Goal: Task Accomplishment & Management: Manage account settings

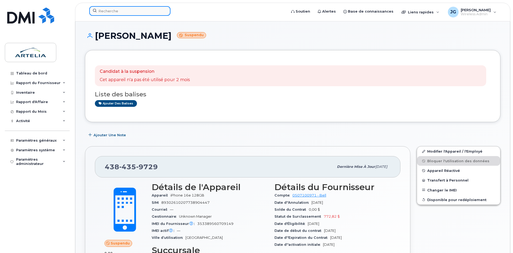
click at [130, 11] on input at bounding box center [129, 11] width 81 height 10
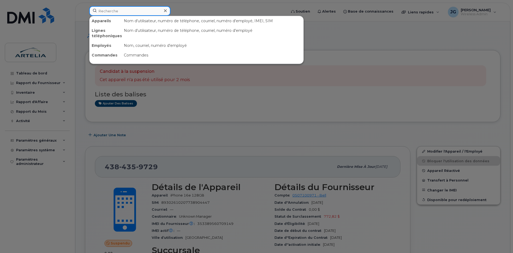
paste input "8192124618"
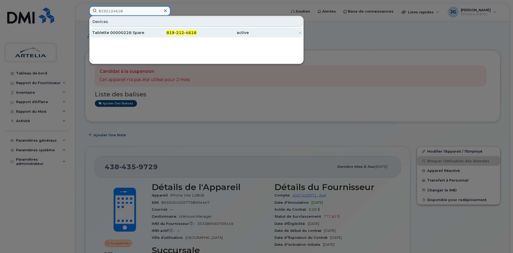
type input "8192124618"
click at [133, 29] on div "Tablette 00000228 Spare dep 334 (forfait est pas le bon cest un forfait cell et…" at bounding box center [118, 33] width 52 height 10
click at [134, 31] on div "Tablette 00000228 Spare dep 334 (forfait est pas le bon cest un forfait cell et…" at bounding box center [118, 32] width 52 height 5
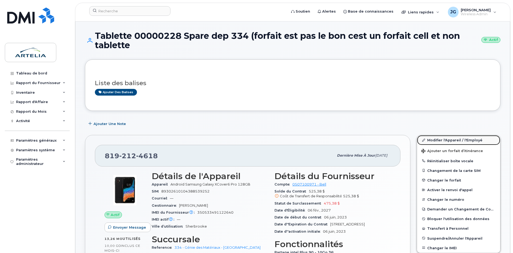
click at [445, 140] on link "Modifier l'Appareil / l'Employé" at bounding box center [458, 140] width 83 height 10
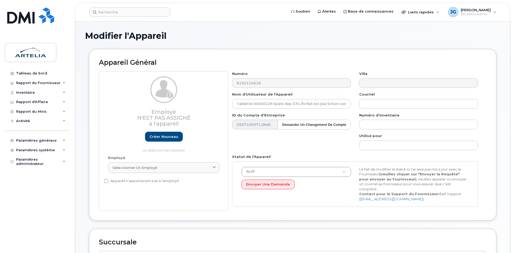
select select "29522002"
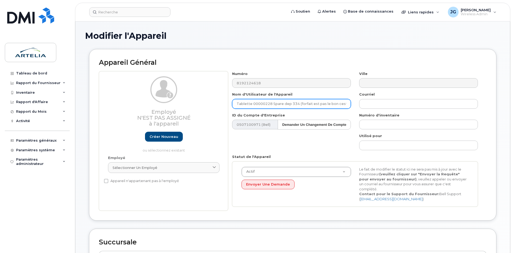
drag, startPoint x: 296, startPoint y: 103, endPoint x: 272, endPoint y: 104, distance: 24.9
click at [272, 104] on input "Tablette 00000228 Spare dep 334 (forfait est pas le bon cest un forfait cell et…" at bounding box center [291, 104] width 119 height 10
paste input "mdesrosiers"
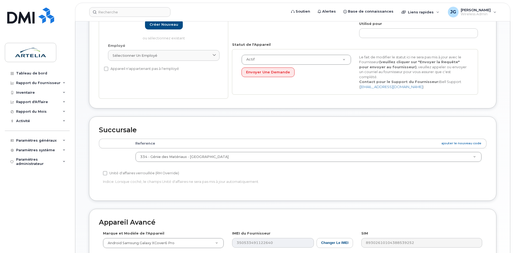
scroll to position [114, 0]
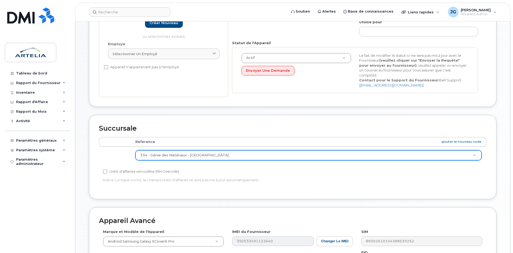
type input "Tablette 00000228 mdesrosiers (forfait est pas le bon cest un forfait cell et n…"
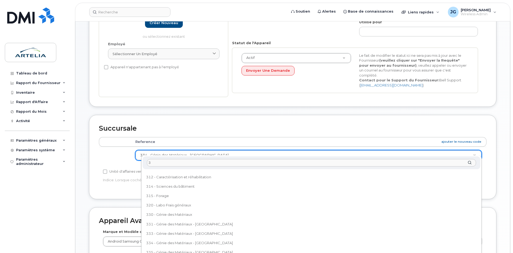
scroll to position [0, 0]
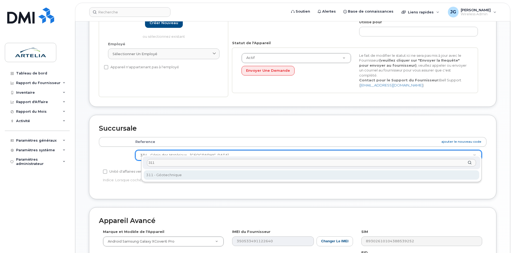
type input "311"
select select "29521994"
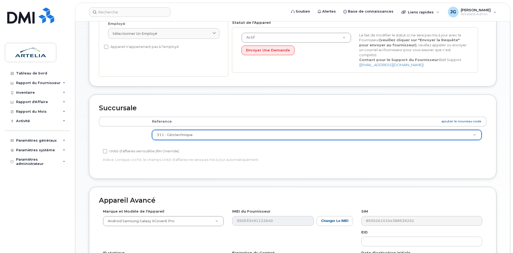
scroll to position [223, 0]
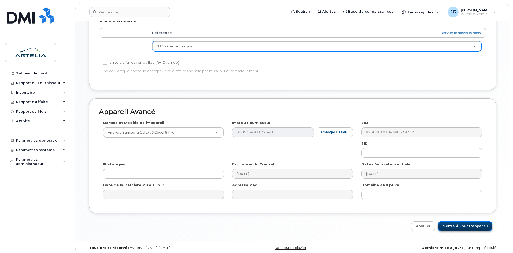
click at [451, 225] on input "Mettre à jour l'appareil" at bounding box center [465, 226] width 54 height 10
type input "Sauvegarde..."
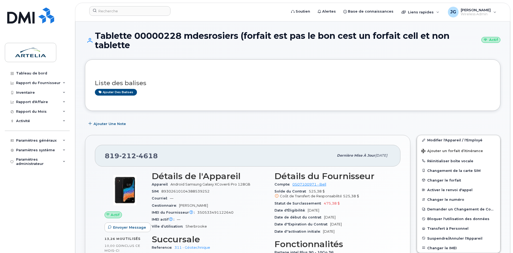
scroll to position [94, 0]
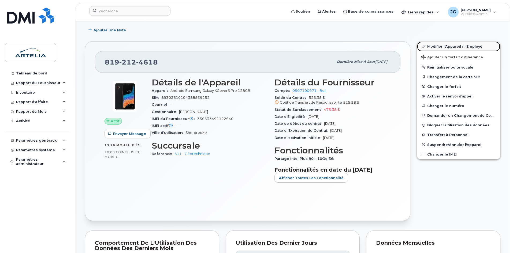
click at [471, 46] on link "Modifier l'Appareil / l'Employé" at bounding box center [458, 47] width 83 height 10
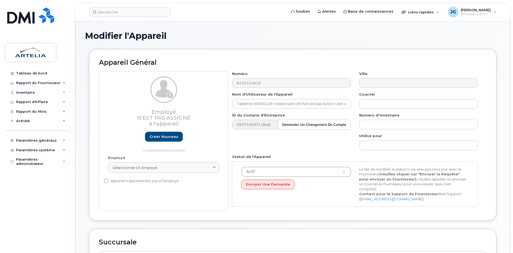
select select "29521994"
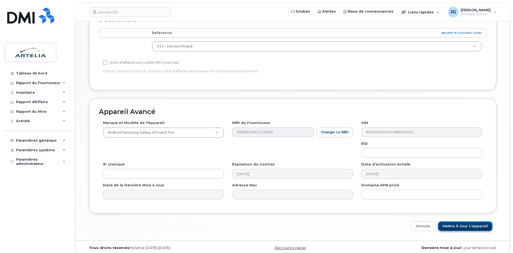
click at [463, 223] on input "Mettre à jour l'appareil" at bounding box center [465, 226] width 54 height 10
type input "Sauvegarde..."
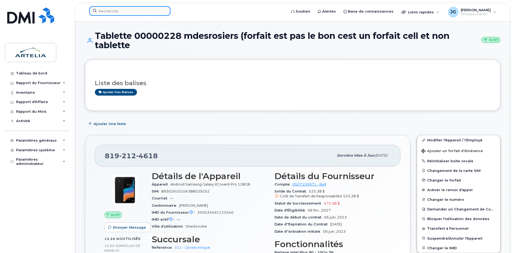
click at [148, 15] on input at bounding box center [129, 11] width 81 height 10
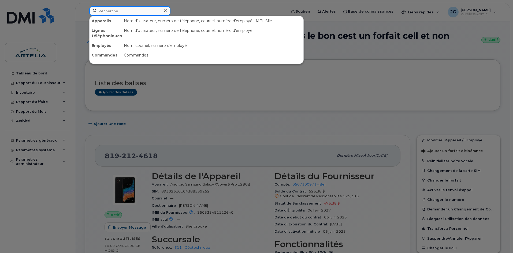
paste input "Charles Houle Racine"
type input "[PERSON_NAME]"
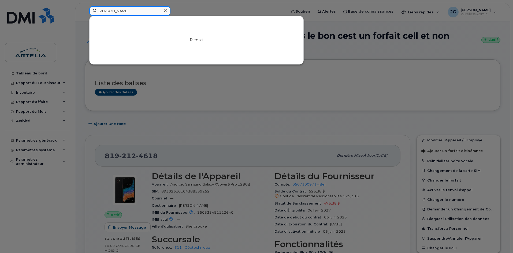
drag, startPoint x: 152, startPoint y: 10, endPoint x: -13, endPoint y: 10, distance: 164.7
paste input "5142473706"
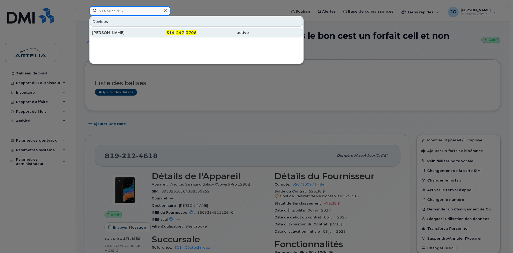
type input "5142473706"
click at [133, 33] on div "Benoit BAUDRY" at bounding box center [118, 32] width 52 height 5
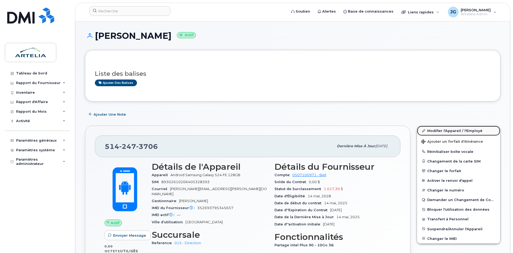
click at [453, 127] on link "Modifier l'Appareil / l'Employé" at bounding box center [458, 131] width 83 height 10
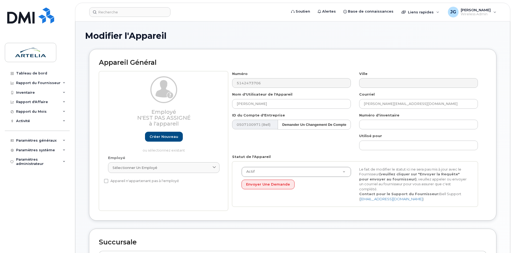
select select "29521961"
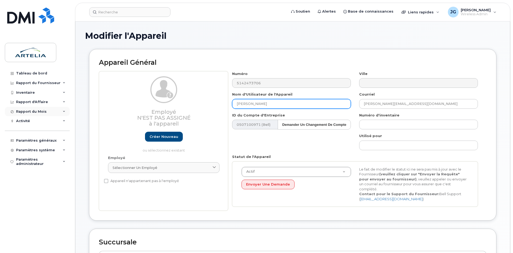
drag, startPoint x: 281, startPoint y: 105, endPoint x: 24, endPoint y: 111, distance: 257.2
click at [75, 111] on div "Soutien Alertes Base de connaissances Liens rapides Suspendre/Supprimer l’appar…" at bounding box center [292, 242] width 435 height 442
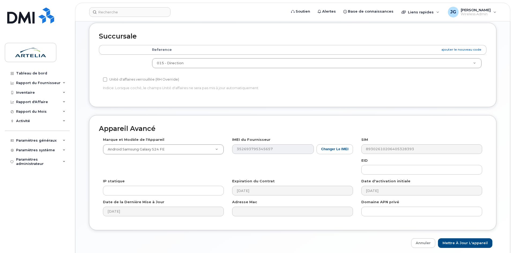
scroll to position [223, 0]
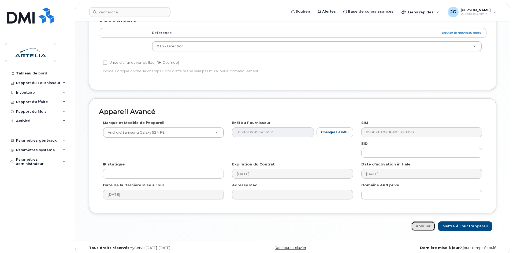
click at [417, 221] on link "Annuler" at bounding box center [423, 226] width 24 height 10
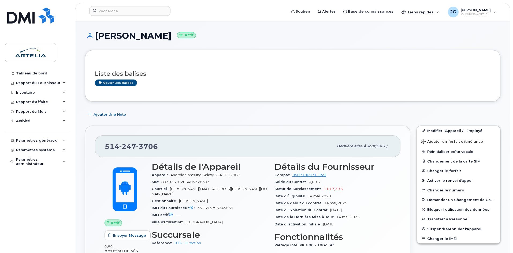
drag, startPoint x: 168, startPoint y: 36, endPoint x: 94, endPoint y: 35, distance: 73.6
click at [94, 35] on h1 "Benoit BAUDRY Actif" at bounding box center [292, 35] width 415 height 9
copy h1 "[PERSON_NAME]"
drag, startPoint x: 446, startPoint y: 127, endPoint x: 442, endPoint y: 128, distance: 4.2
click at [446, 127] on link "Modifier l'Appareil / l'Employé" at bounding box center [458, 131] width 83 height 10
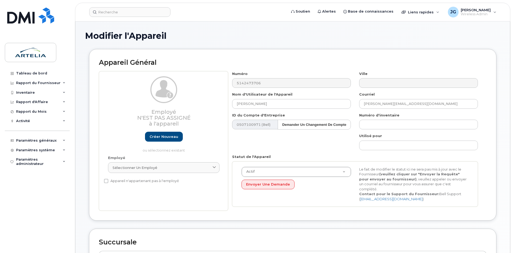
select select "29521961"
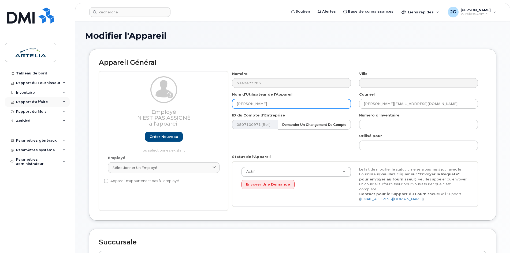
drag, startPoint x: 285, startPoint y: 103, endPoint x: 49, endPoint y: 102, distance: 235.9
click at [80, 104] on div "Modifier l'Appareil Appareil Général Employé N'est pas assigné à l'appareil Cré…" at bounding box center [292, 242] width 434 height 442
paste input "[PERSON_NAME]"
type input "[PERSON_NAME]"
drag, startPoint x: 431, startPoint y: 99, endPoint x: 309, endPoint y: 97, distance: 122.4
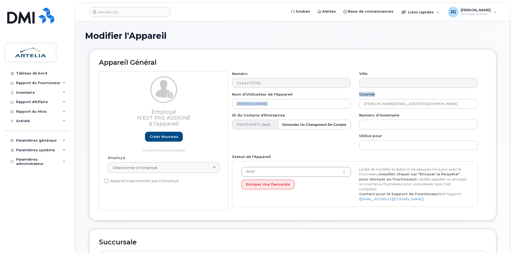
click at [301, 94] on div "Numéro 5142473706 Ville Nom d'Utilisateur de l'Appareil [PERSON_NAME] [PERSON_N…" at bounding box center [355, 141] width 254 height 140
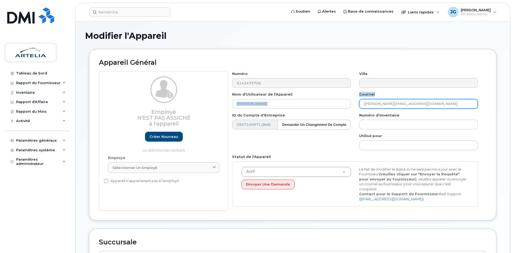
click at [179, 127] on div "Employé N'est pas assigné à l'appareil Créer nouveau ou sélectionnez existant E…" at bounding box center [292, 141] width 387 height 140
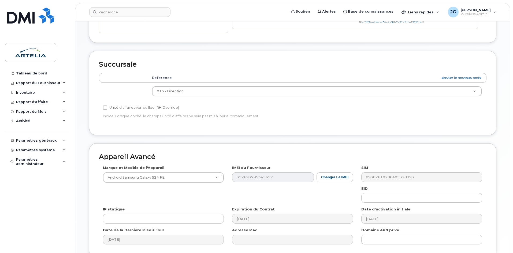
scroll to position [109, 0]
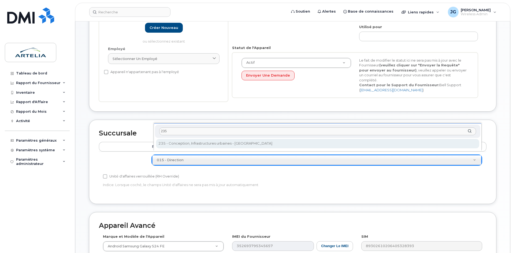
type input "235"
select select "29521986"
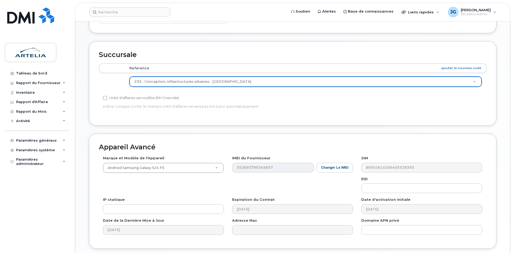
scroll to position [223, 0]
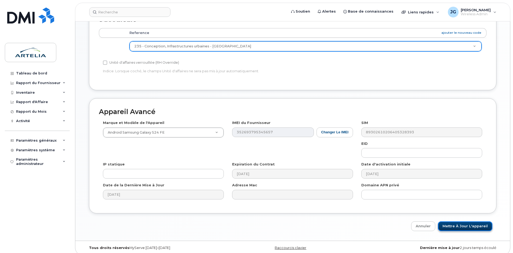
click at [456, 224] on input "Mettre à jour l'appareil" at bounding box center [465, 226] width 54 height 10
type input "Sauvegarde..."
